Goal: Task Accomplishment & Management: Use online tool/utility

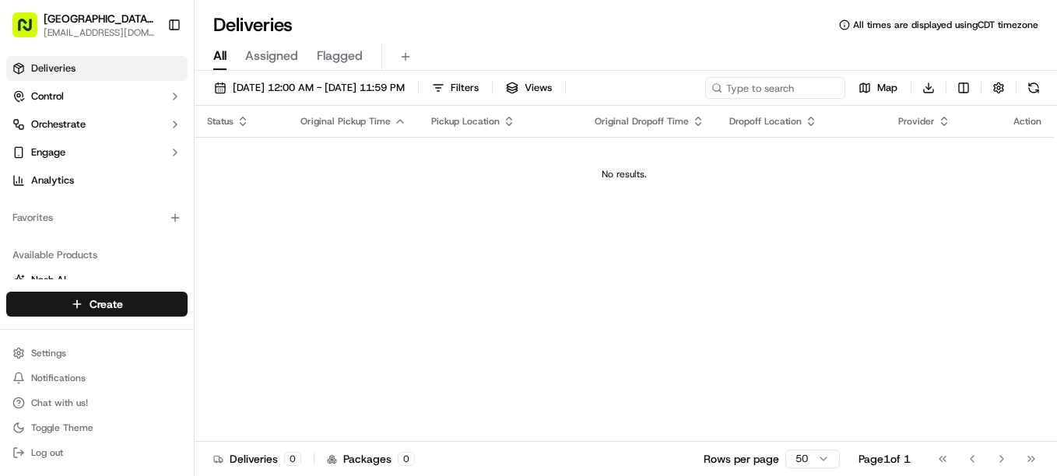
click at [271, 51] on span "Assigned" at bounding box center [271, 56] width 53 height 19
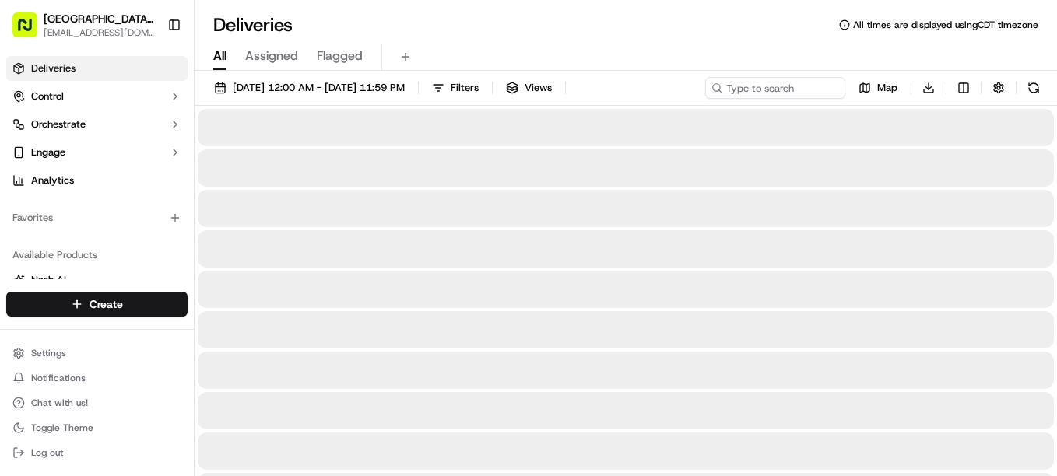
click at [224, 53] on span "All" at bounding box center [219, 56] width 13 height 19
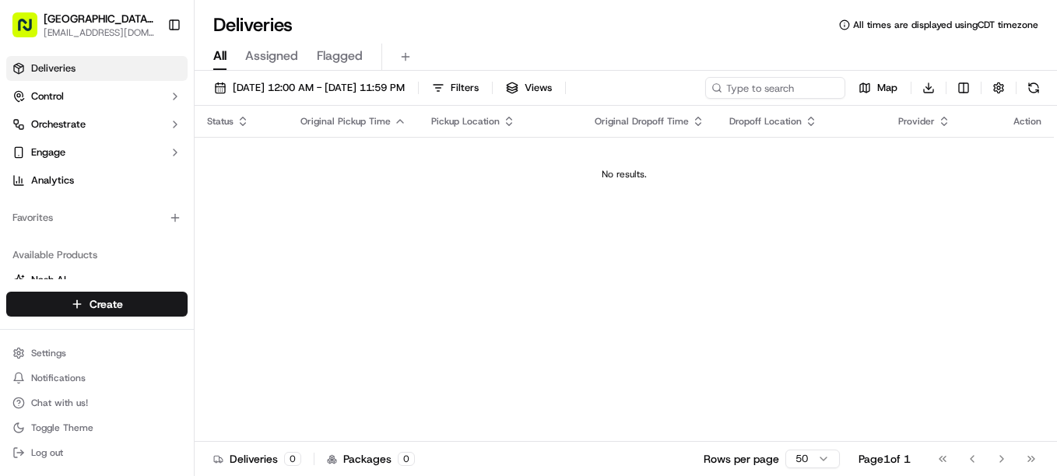
click at [652, 241] on div "Status Original Pickup Time Pickup Location Original Dropoff Time Dropoff Locat…" at bounding box center [624, 274] width 859 height 336
click at [177, 21] on button "Toggle Sidebar" at bounding box center [174, 25] width 26 height 26
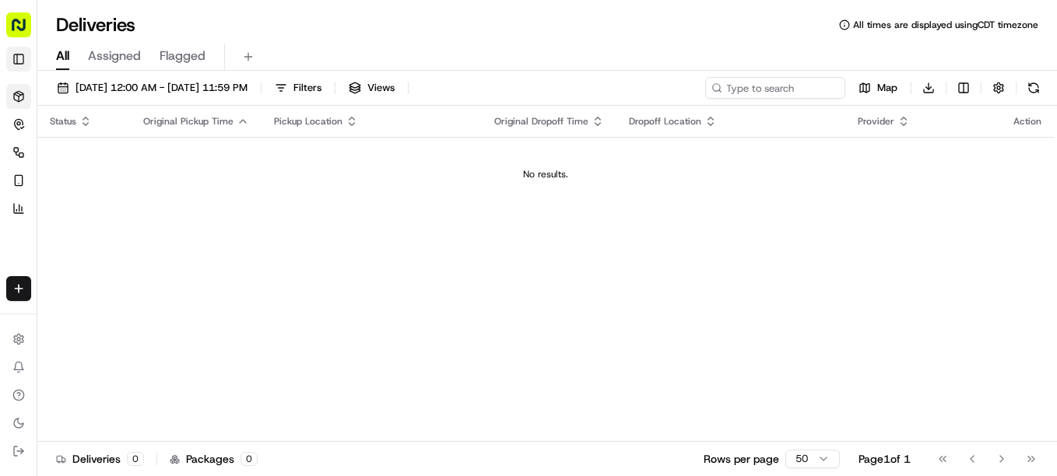
click at [7, 65] on button "Toggle Sidebar" at bounding box center [18, 59] width 25 height 25
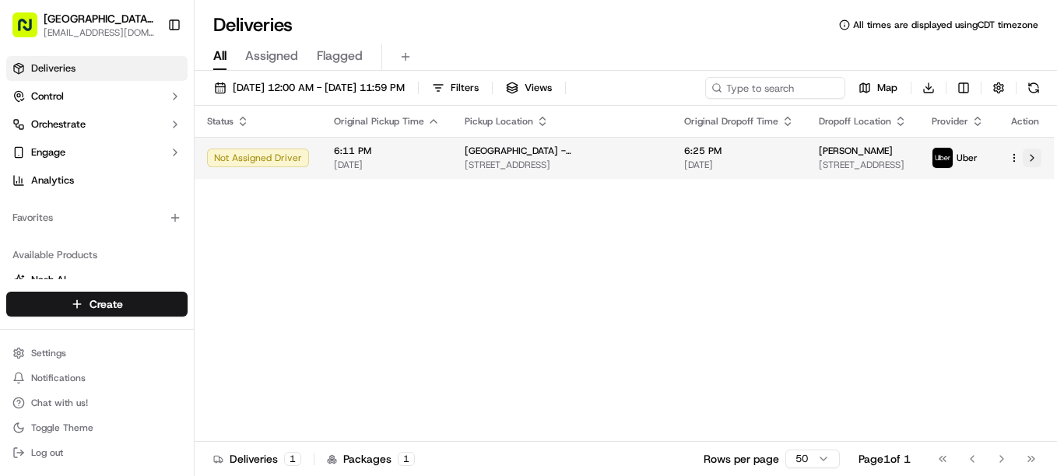
click at [1026, 164] on button at bounding box center [1032, 158] width 19 height 19
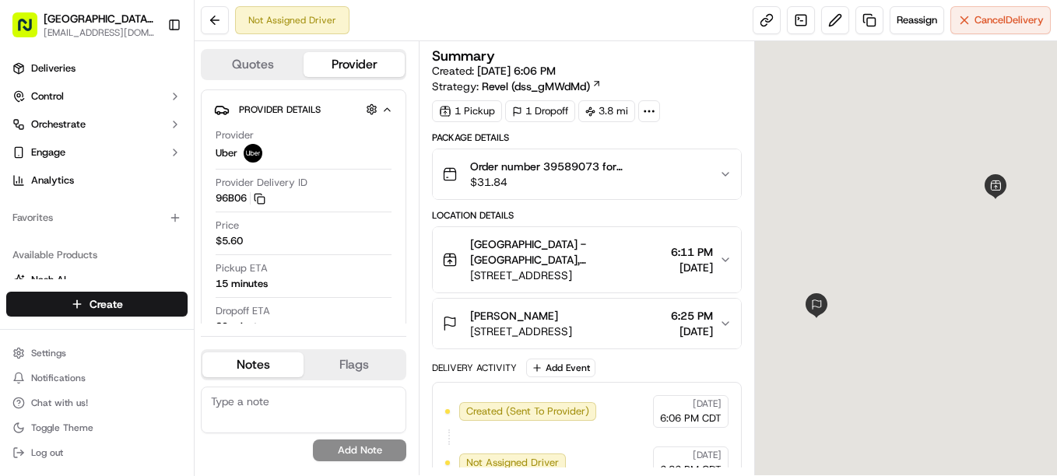
scroll to position [9, 0]
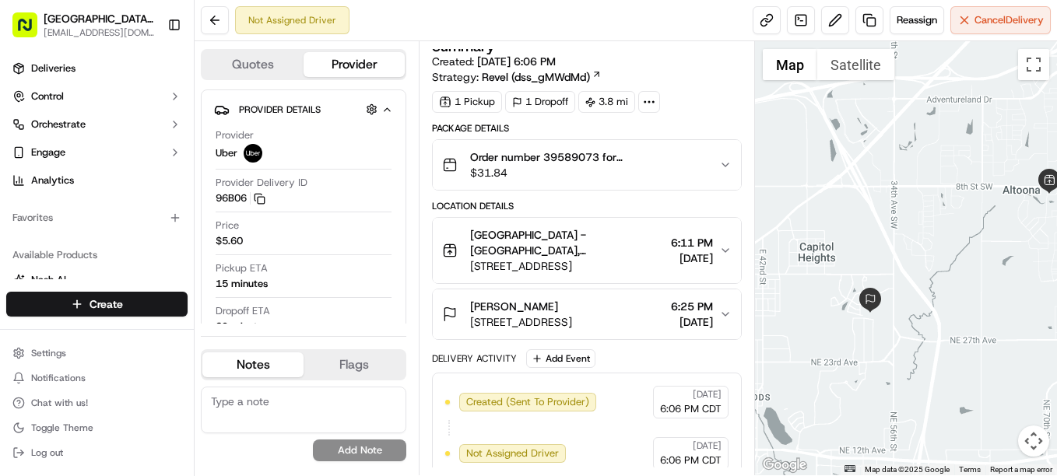
drag, startPoint x: 833, startPoint y: 325, endPoint x: 889, endPoint y: 319, distance: 56.3
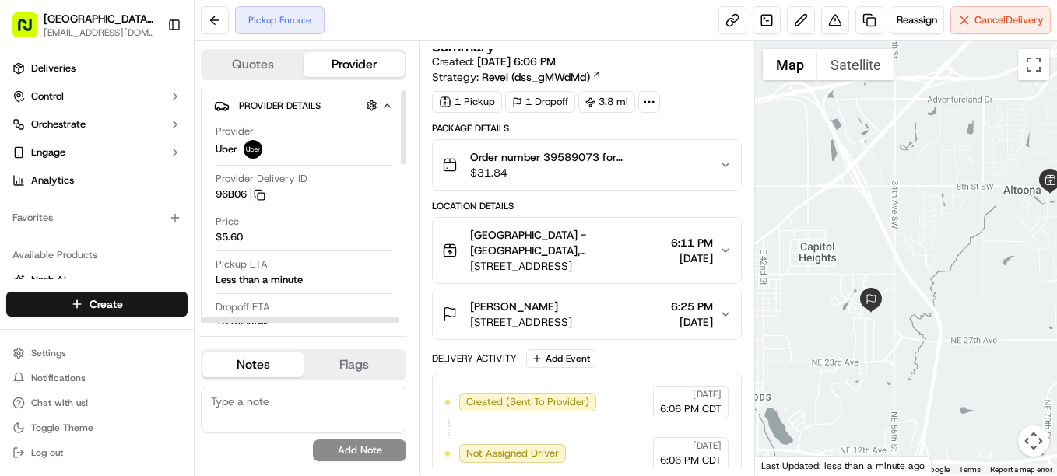
scroll to position [0, 0]
click at [259, 275] on div "Less than a minute" at bounding box center [259, 280] width 87 height 14
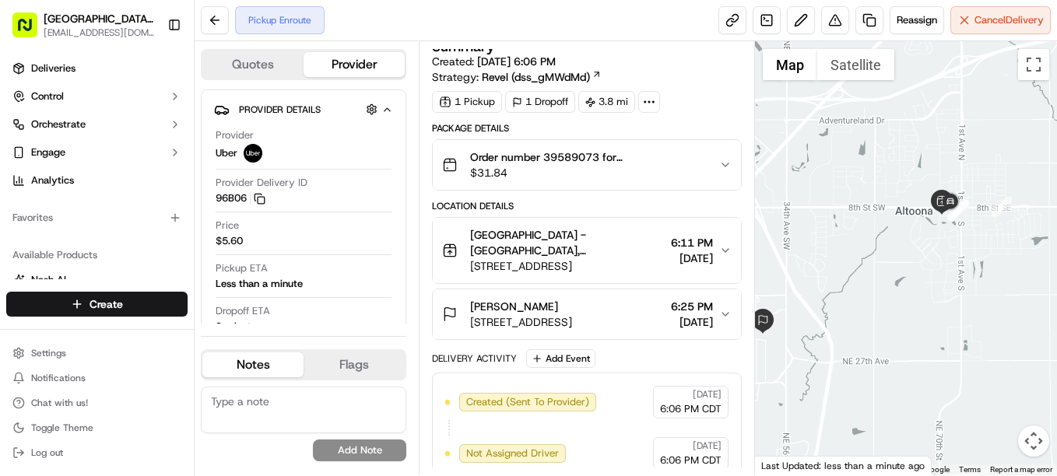
drag, startPoint x: 914, startPoint y: 264, endPoint x: 782, endPoint y: 289, distance: 134.8
click at [782, 289] on div at bounding box center [906, 258] width 302 height 434
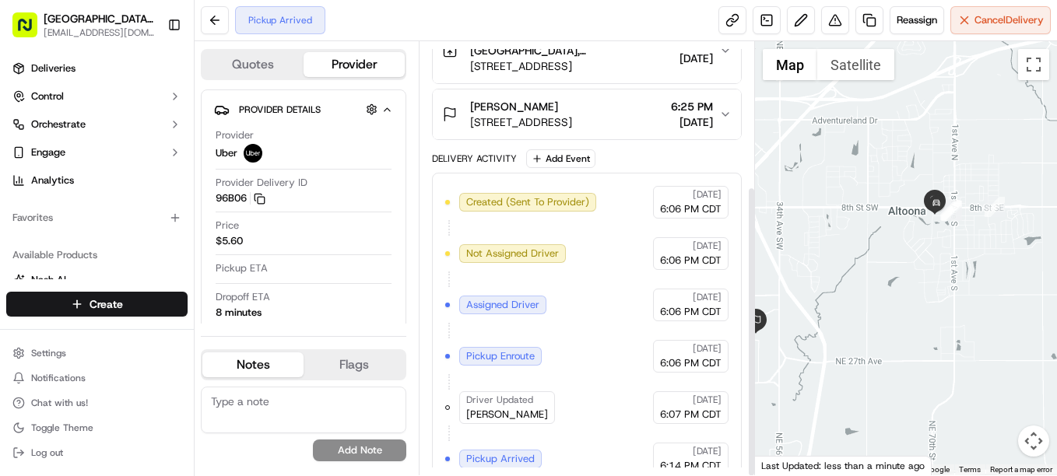
scroll to position [215, 0]
